Goal: Task Accomplishment & Management: Use online tool/utility

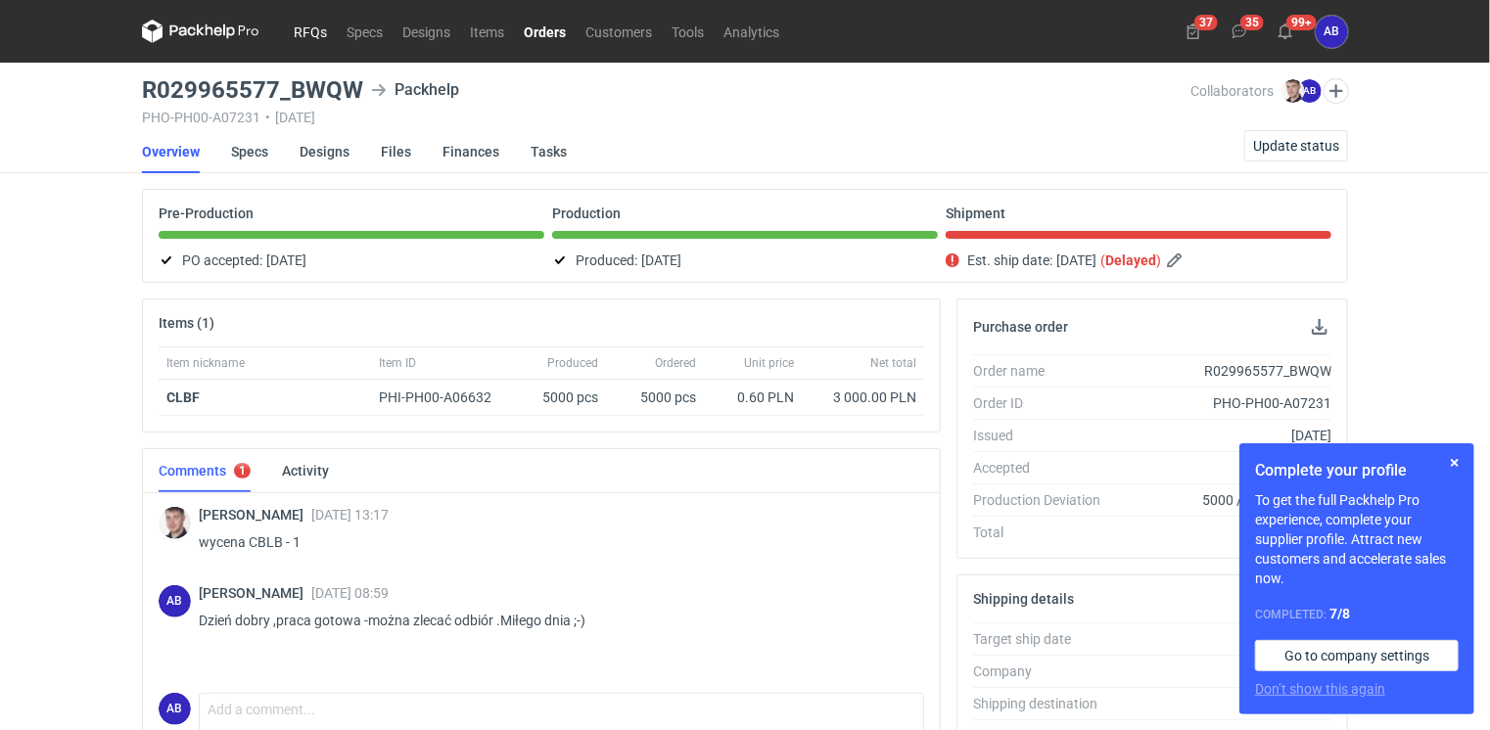
click at [298, 34] on link "RFQs" at bounding box center [310, 31] width 53 height 23
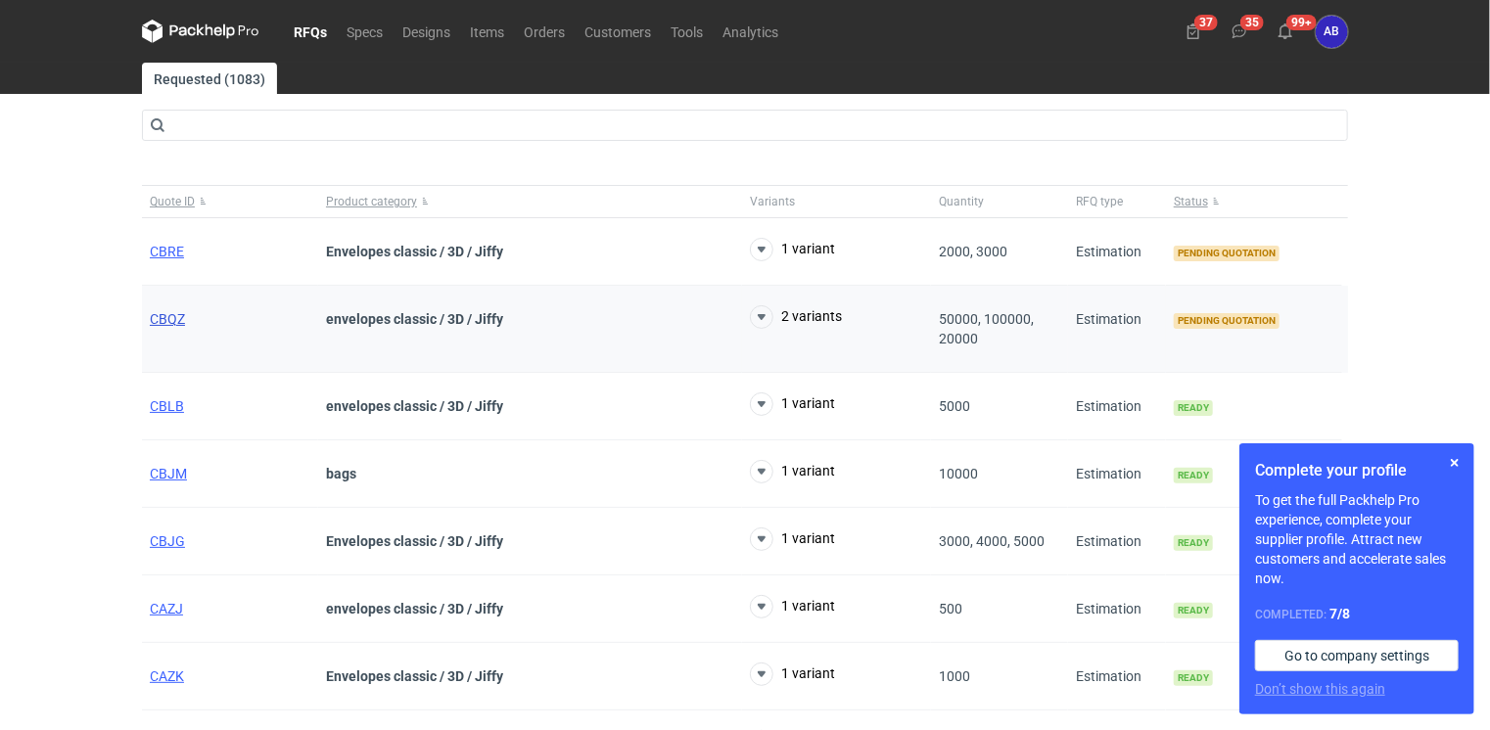
click at [167, 319] on span "CBQZ" at bounding box center [167, 319] width 35 height 16
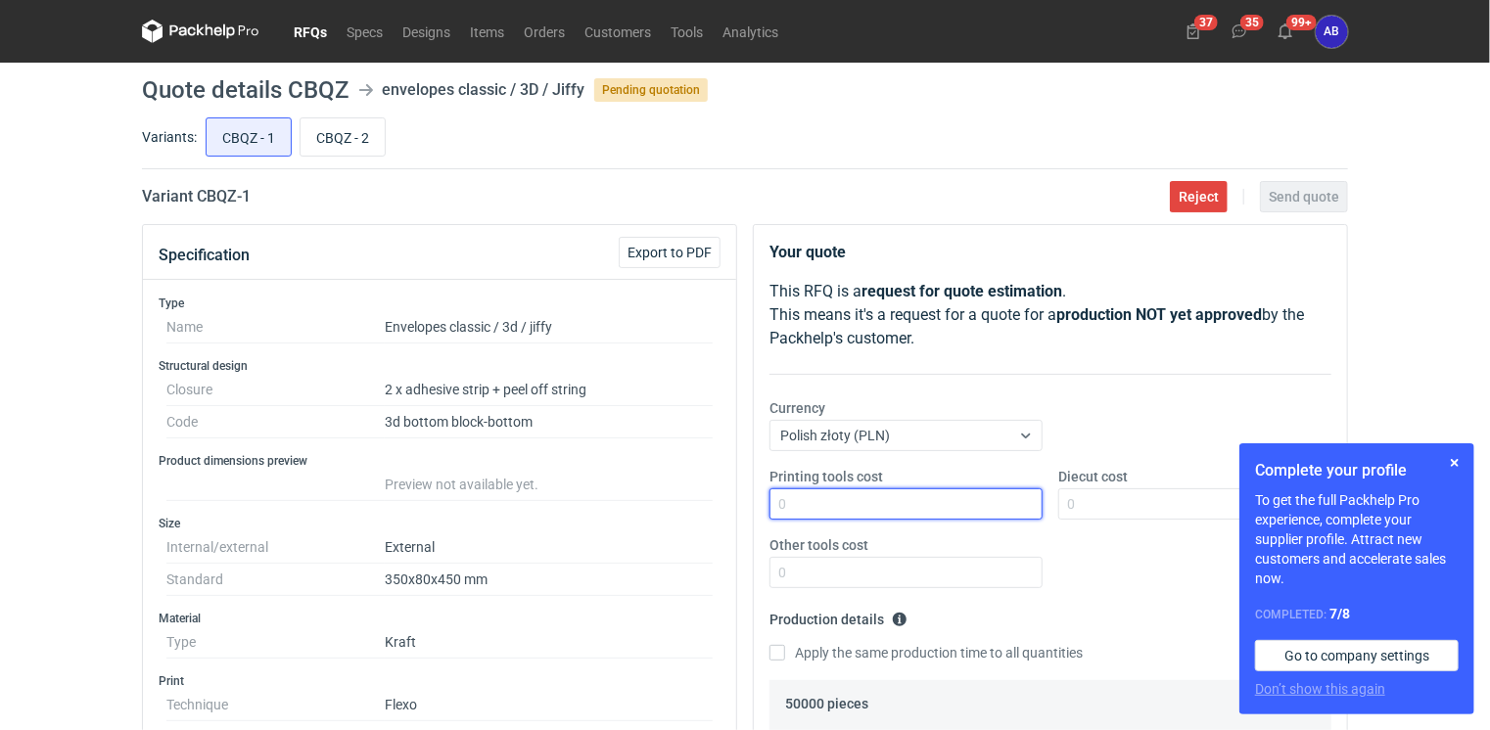
click at [837, 499] on input "Printing tools cost" at bounding box center [905, 503] width 273 height 31
type input "0"
click at [1072, 503] on input "Diecut cost" at bounding box center [1194, 503] width 273 height 31
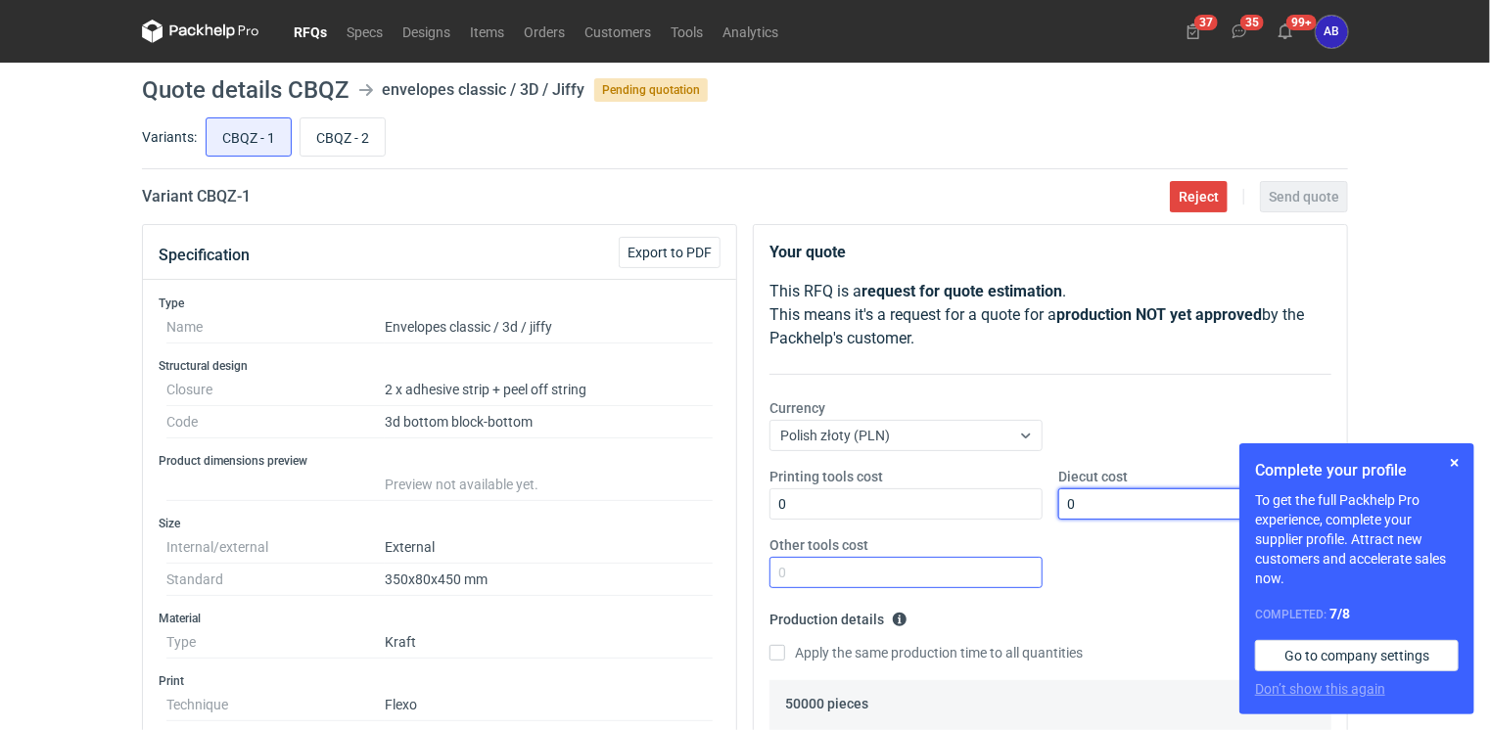
type input "0"
click at [1010, 569] on input "Other tools cost" at bounding box center [905, 572] width 273 height 31
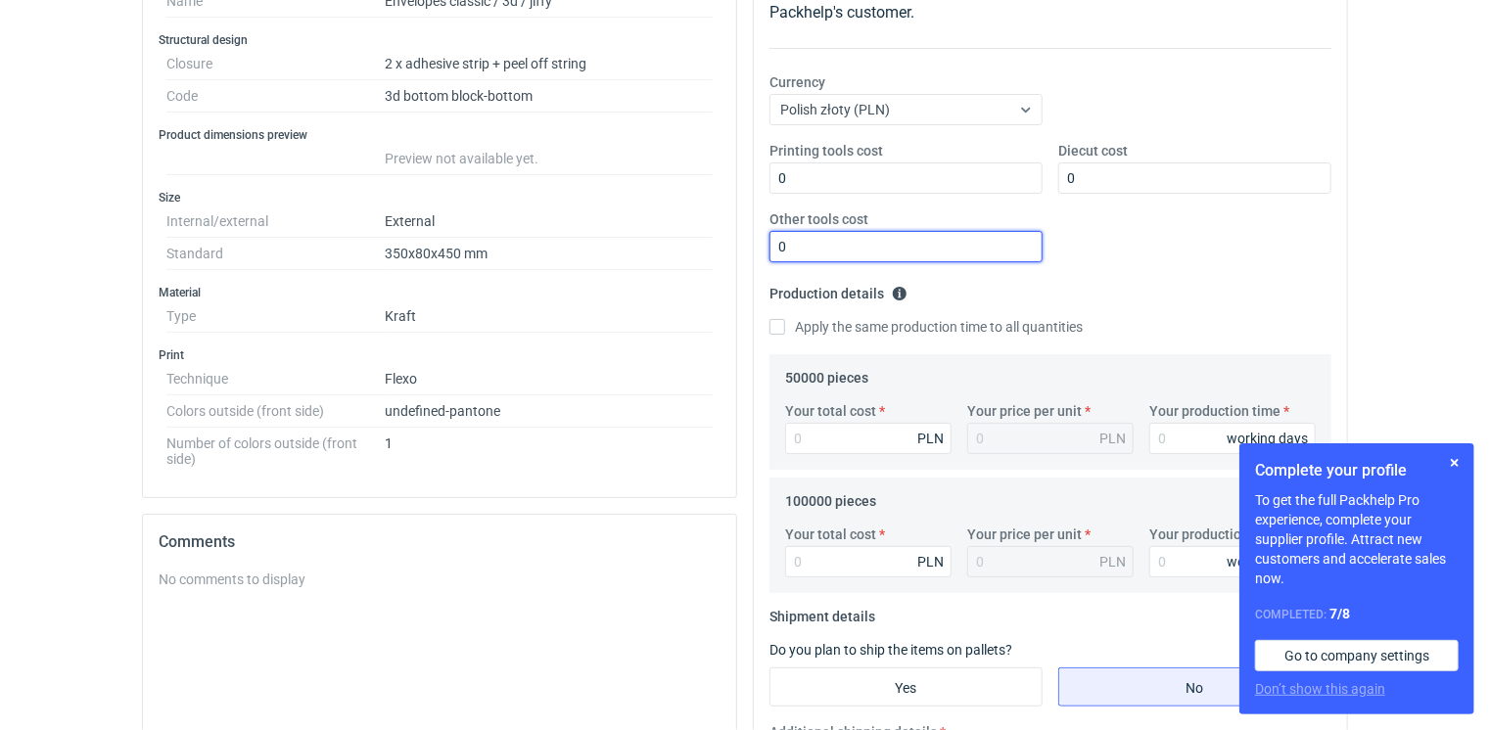
type input "0"
